Goal: Transaction & Acquisition: Purchase product/service

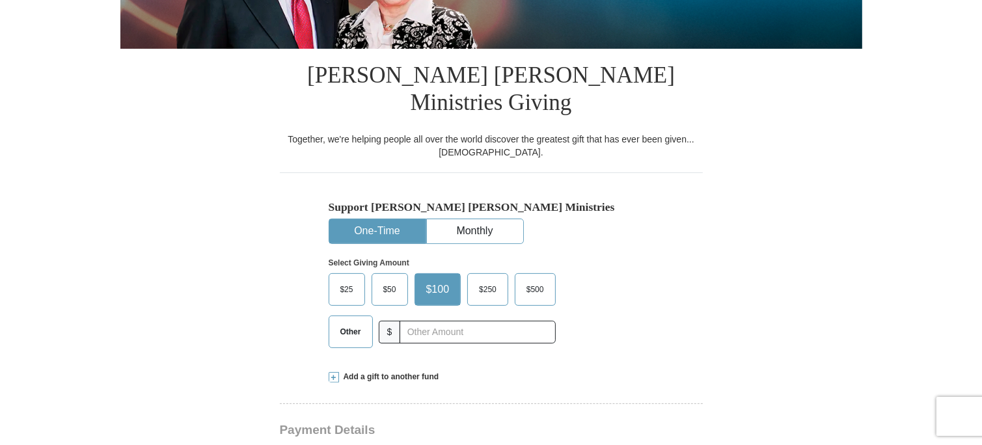
click at [395, 219] on button "One-Time" at bounding box center [377, 231] width 96 height 24
click at [449, 280] on span "$100" at bounding box center [438, 290] width 36 height 20
click at [0, 0] on input "$100" at bounding box center [0, 0] width 0 height 0
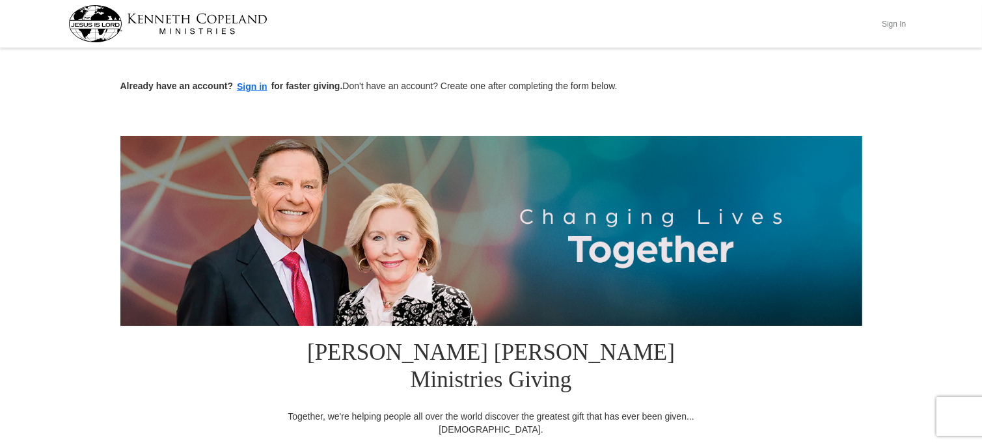
click at [894, 19] on button "Sign In" at bounding box center [894, 24] width 39 height 20
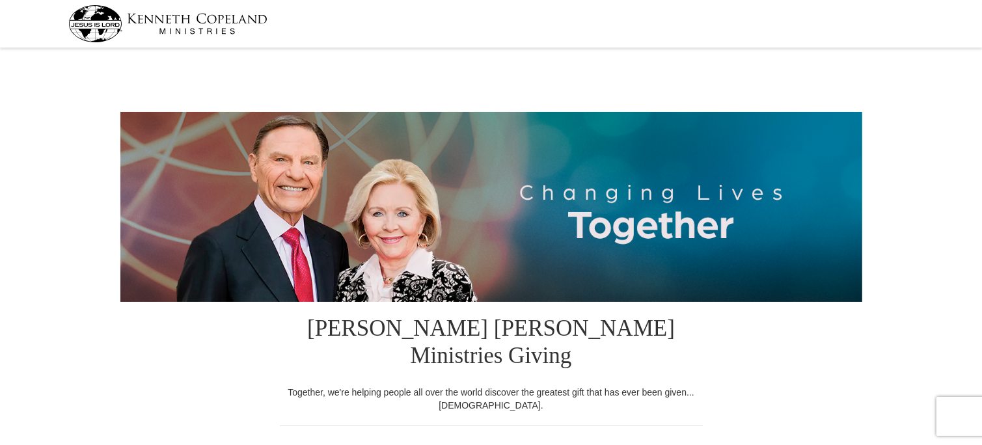
select select "IL"
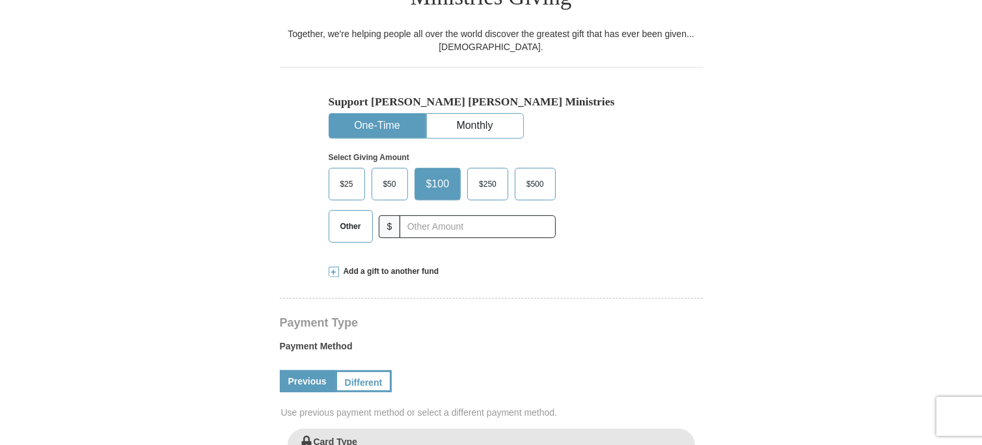
scroll to position [361, 0]
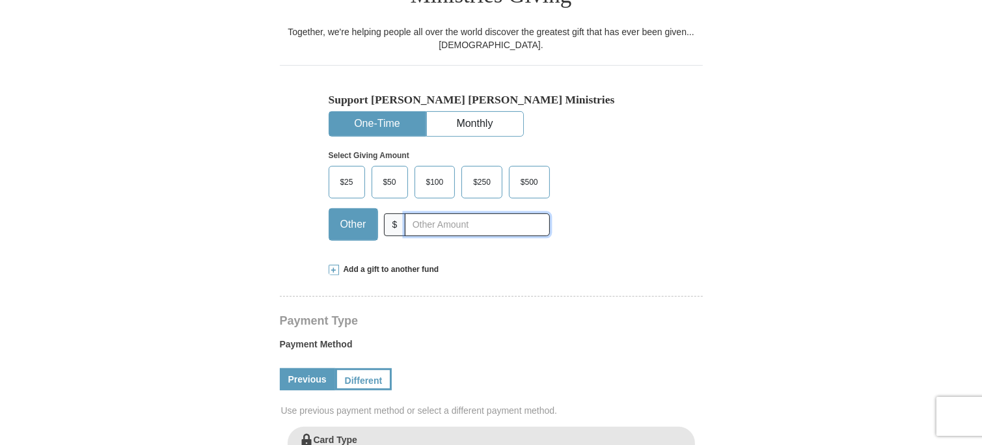
click at [440, 213] on input "text" at bounding box center [477, 224] width 144 height 23
click at [445, 172] on span "$100" at bounding box center [435, 182] width 31 height 20
click at [0, 0] on input "$100" at bounding box center [0, 0] width 0 height 0
click at [440, 213] on input "text" at bounding box center [477, 224] width 144 height 23
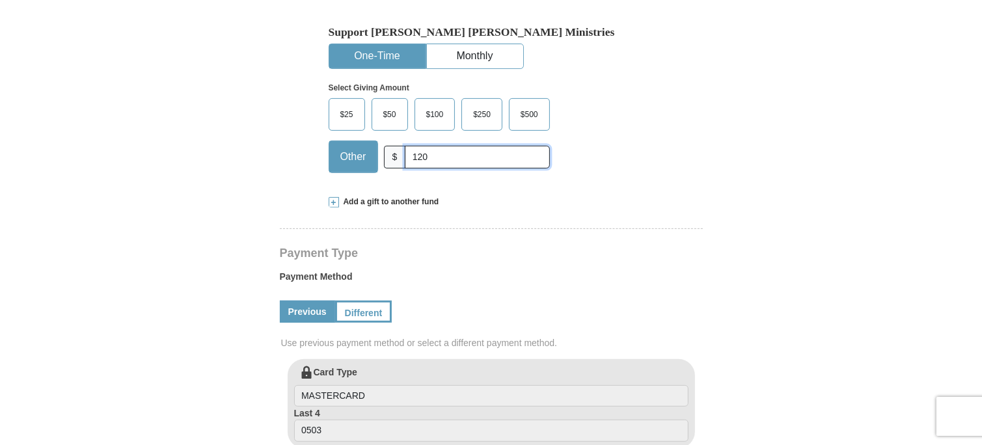
scroll to position [429, 0]
type input "120"
click at [395, 44] on button "One-Time" at bounding box center [377, 56] width 96 height 24
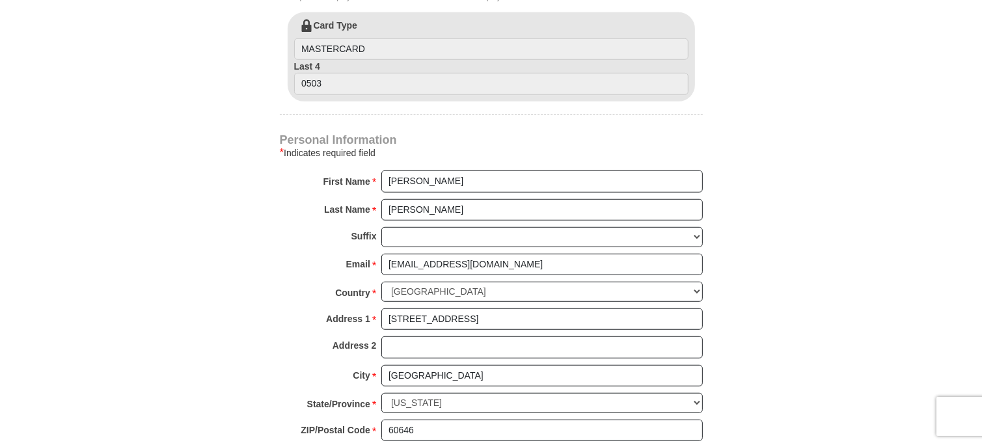
scroll to position [776, 0]
drag, startPoint x: 387, startPoint y: 180, endPoint x: 441, endPoint y: 178, distance: 53.4
click at [441, 198] on input "Younan" at bounding box center [542, 209] width 322 height 22
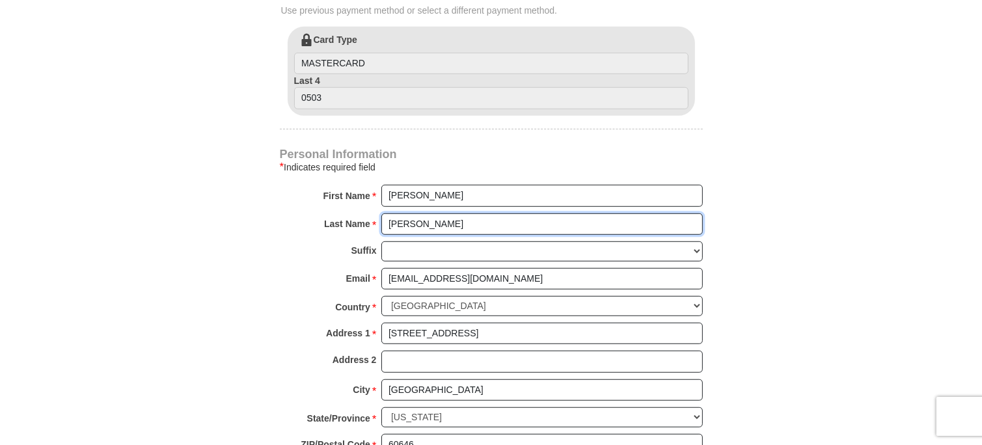
drag, startPoint x: 390, startPoint y: 195, endPoint x: 454, endPoint y: 191, distance: 64.6
click at [454, 213] on input "Younan" at bounding box center [542, 224] width 322 height 22
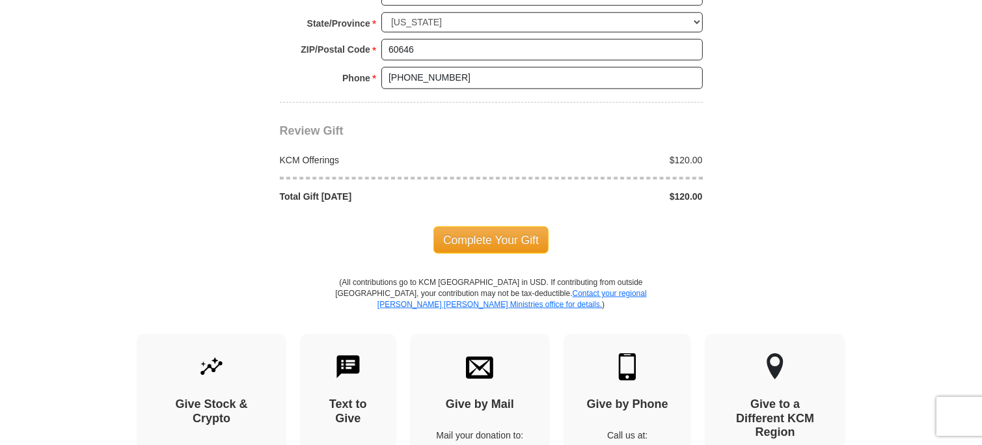
scroll to position [1159, 0]
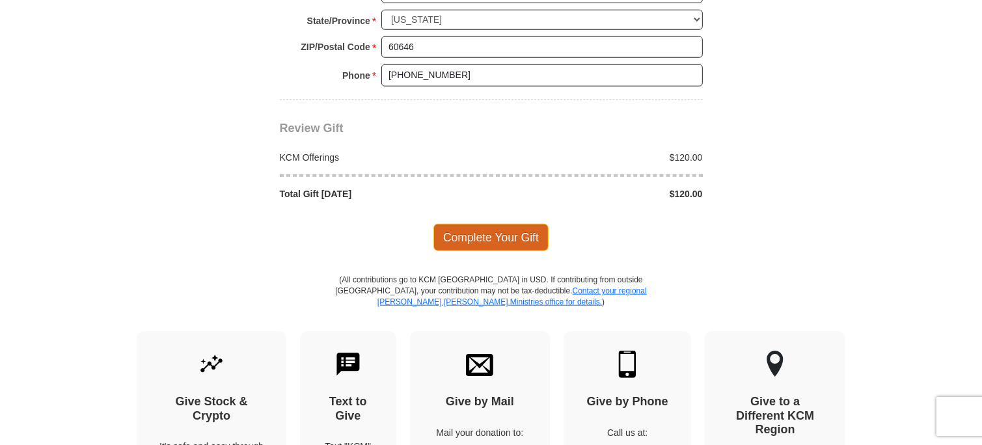
type input "V Pellikan"
click at [445, 224] on span "Complete Your Gift" at bounding box center [490, 237] width 115 height 27
